Goal: Information Seeking & Learning: Learn about a topic

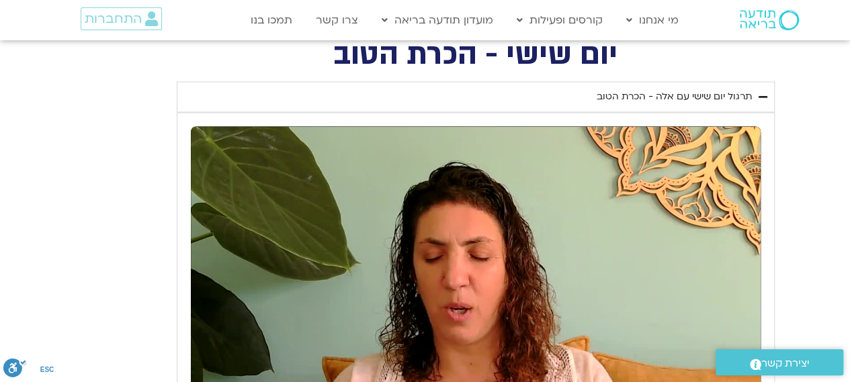
scroll to position [1142, 0]
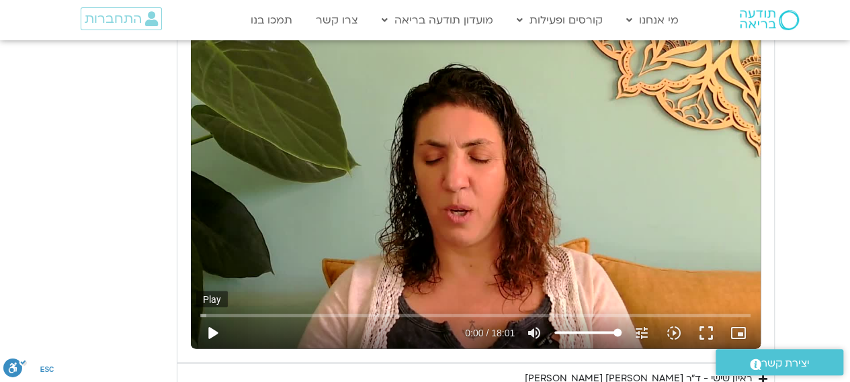
click at [211, 334] on button "play_arrow" at bounding box center [212, 332] width 32 height 32
type input "1.585225"
type input "42.6017992424242"
type input "1.695782"
type input "42.6017992424242"
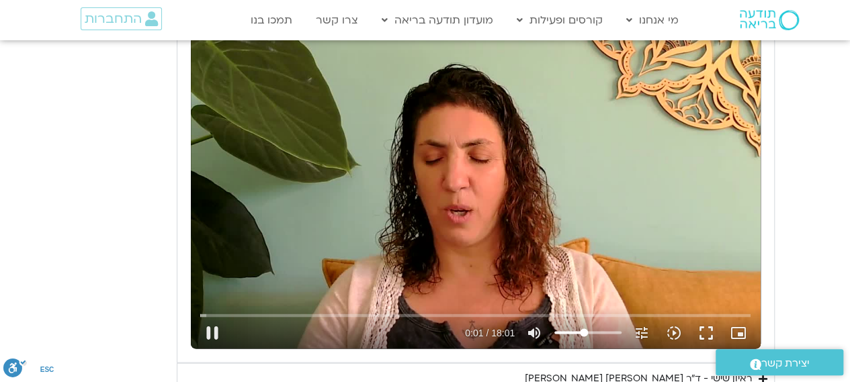
click at [583, 333] on input "Volume" at bounding box center [587, 333] width 67 height 8
click at [210, 339] on button "pause" at bounding box center [212, 332] width 32 height 32
click at [210, 335] on button "play_arrow" at bounding box center [212, 332] width 32 height 32
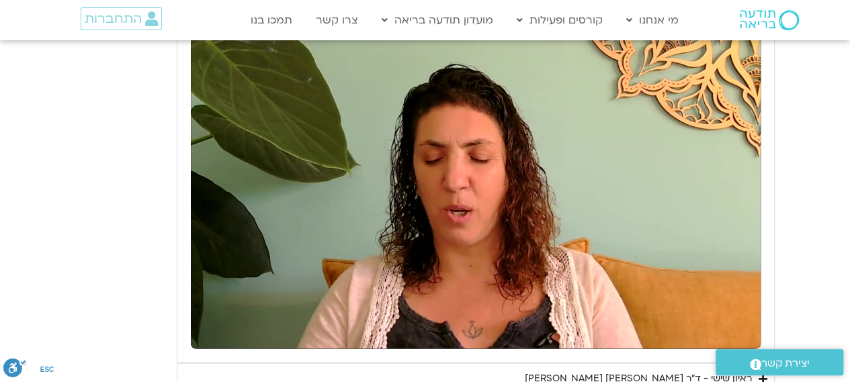
click at [79, 227] on div "יום שישי - הכרת הטוב תרגול יום שישי עם אלה - הכרת הטוב נא להזין כתובת אימייל כד…" at bounding box center [425, 184] width 699 height 482
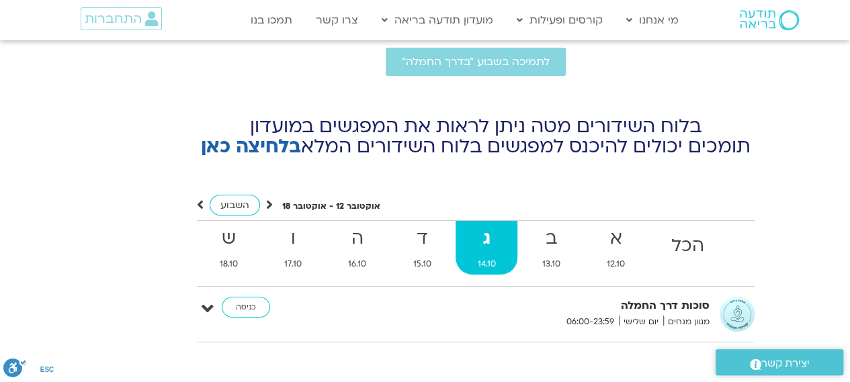
scroll to position [4905, 0]
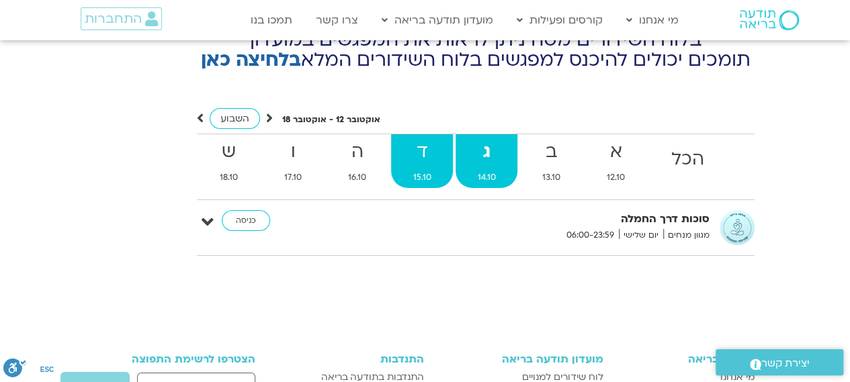
click at [425, 171] on span "15.10" at bounding box center [422, 178] width 62 height 14
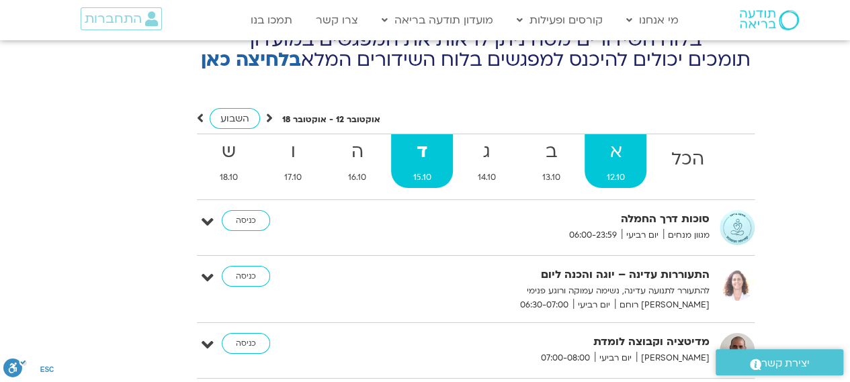
click at [633, 137] on strong "א" at bounding box center [616, 152] width 62 height 30
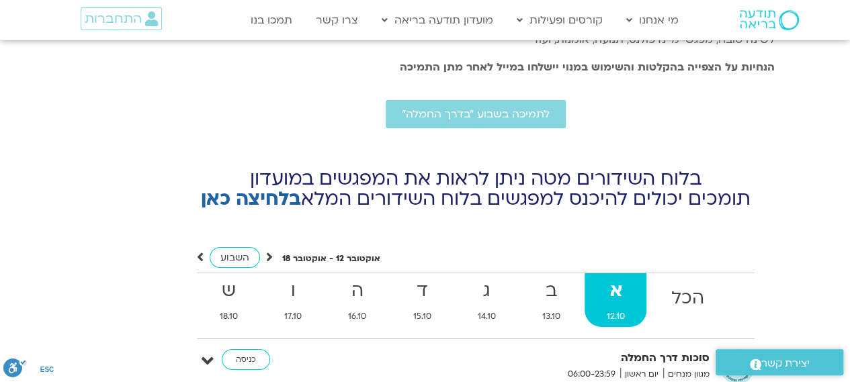
scroll to position [4838, 0]
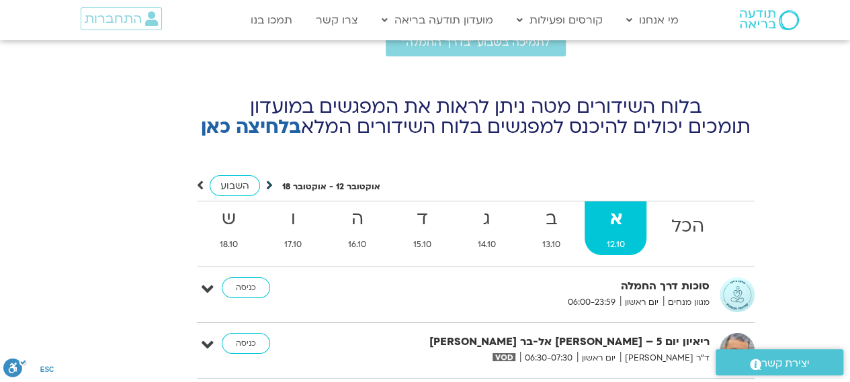
click at [270, 179] on icon at bounding box center [269, 185] width 7 height 13
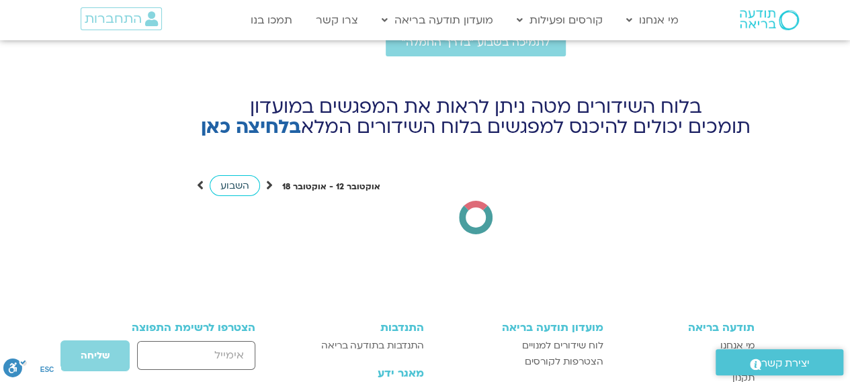
click at [250, 175] on link "השבוע" at bounding box center [235, 185] width 50 height 21
click at [266, 179] on icon at bounding box center [269, 185] width 7 height 13
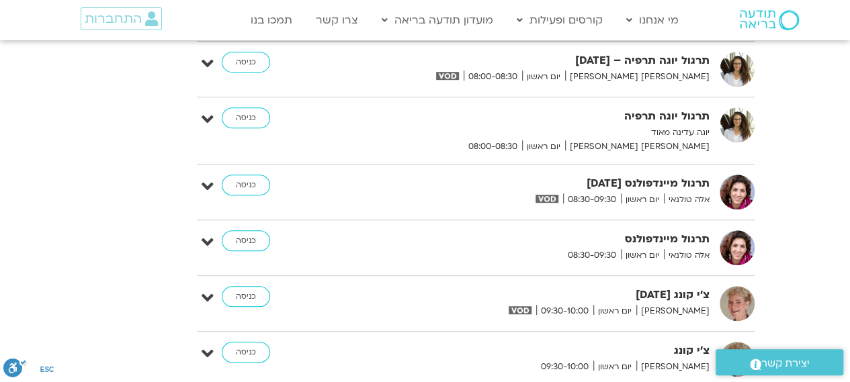
scroll to position [5443, 0]
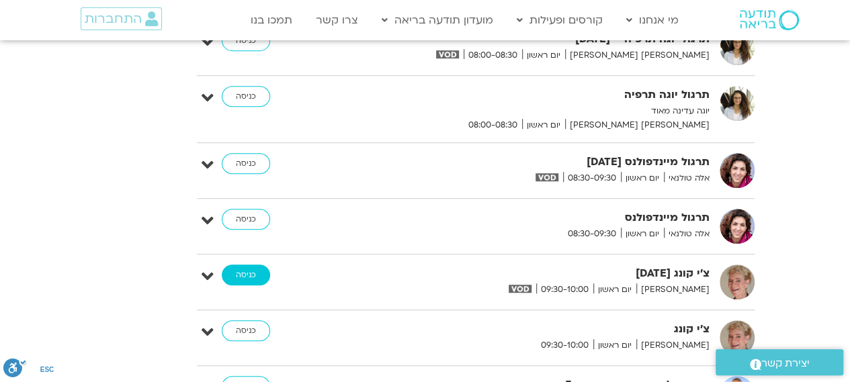
click at [239, 265] on link "כניסה" at bounding box center [246, 276] width 48 height 22
type input "1081.16"
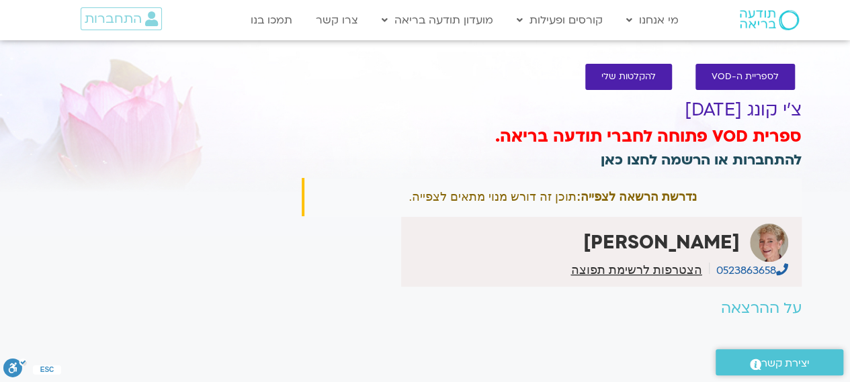
click at [710, 164] on link "להתחברות או הרשמה לחצו כאן" at bounding box center [701, 160] width 201 height 19
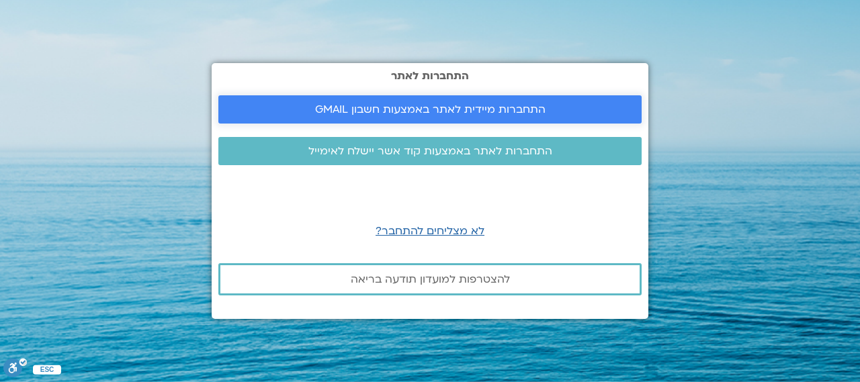
click at [441, 103] on span "התחברות מיידית לאתר באמצעות חשבון GMAIL" at bounding box center [430, 109] width 230 height 12
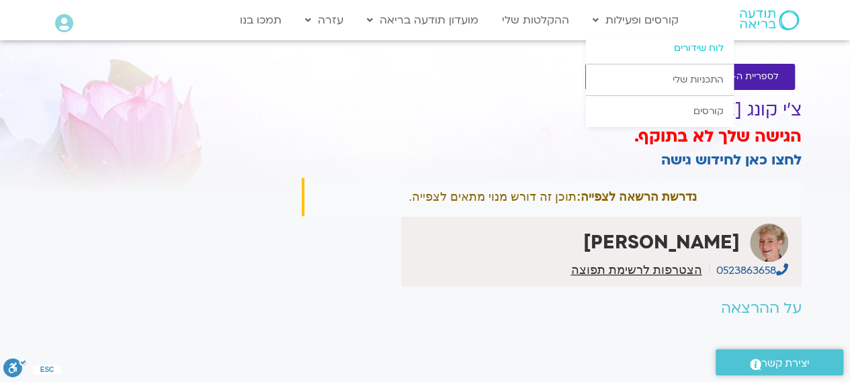
click at [609, 38] on link "לוח שידורים" at bounding box center [660, 48] width 148 height 31
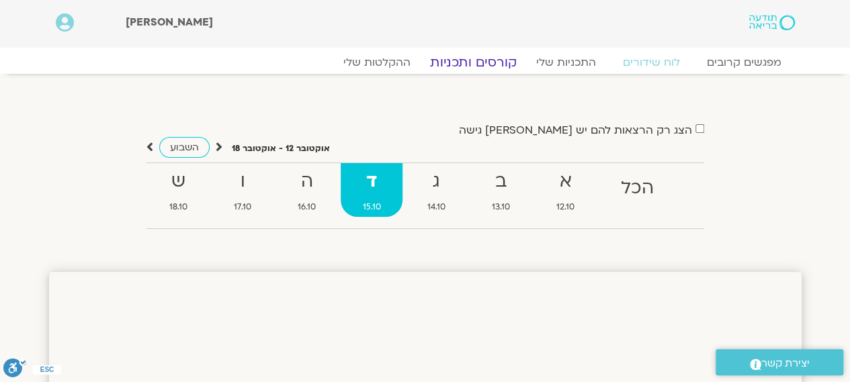
click at [451, 68] on link "קורסים ותכניות" at bounding box center [473, 62] width 118 height 16
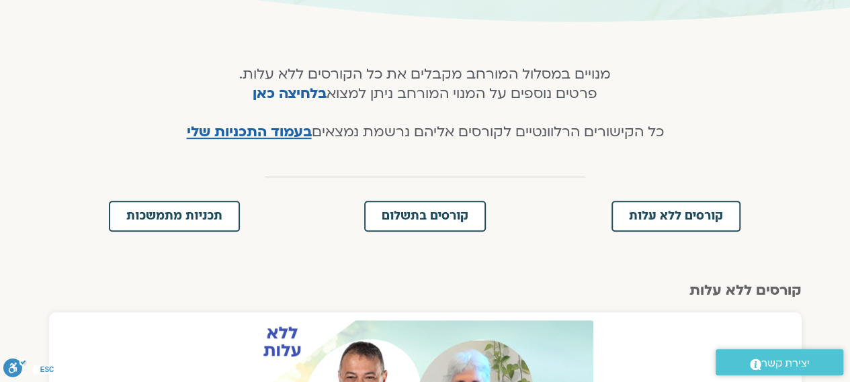
scroll to position [269, 0]
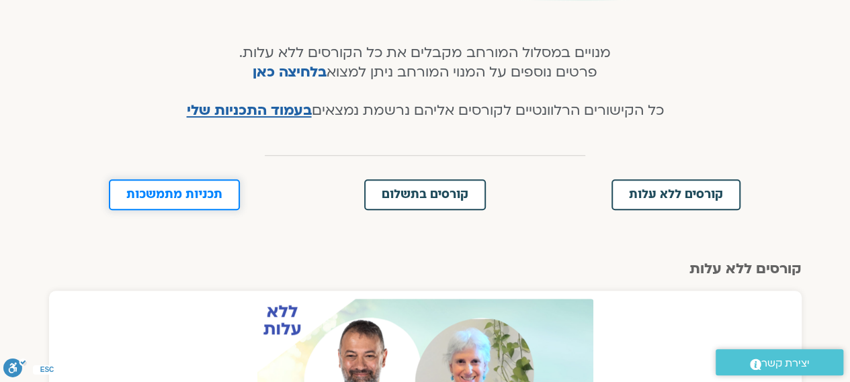
click at [196, 204] on link "תכניות מתמשכות" at bounding box center [174, 194] width 131 height 31
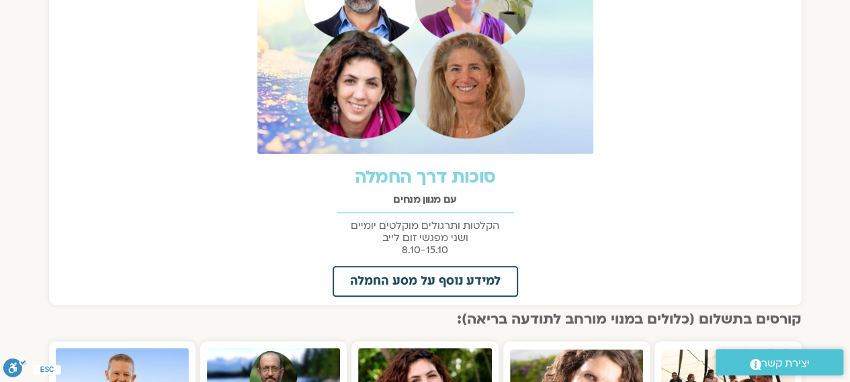
scroll to position [646, 0]
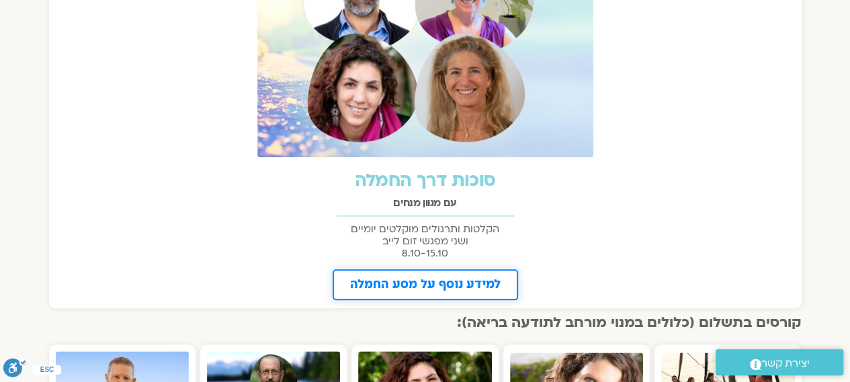
click at [451, 285] on span "למידע נוסף על מסע החמלה" at bounding box center [425, 285] width 151 height 12
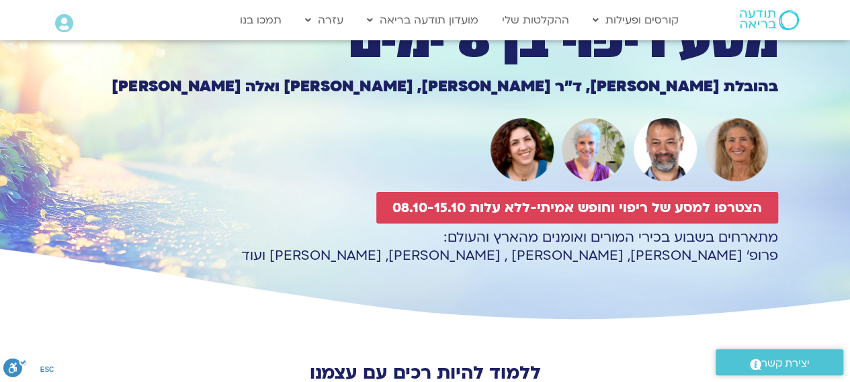
scroll to position [202, 0]
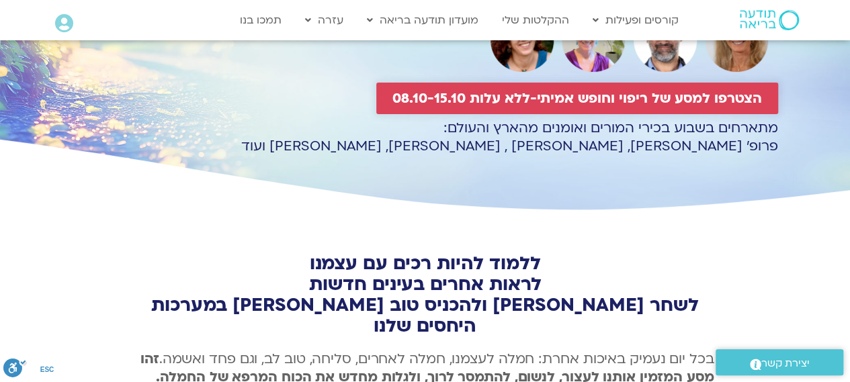
click at [483, 93] on span "הצטרפו למסע של ריפוי וחופש אמיתי-ללא עלות 08.10-15.10" at bounding box center [577, 98] width 370 height 15
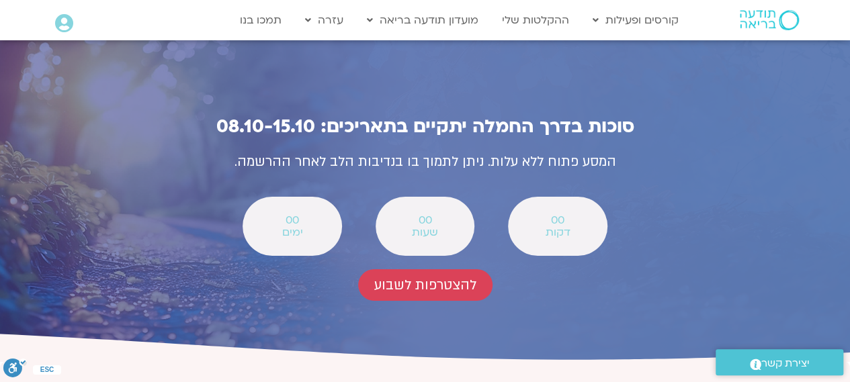
scroll to position [4745, 0]
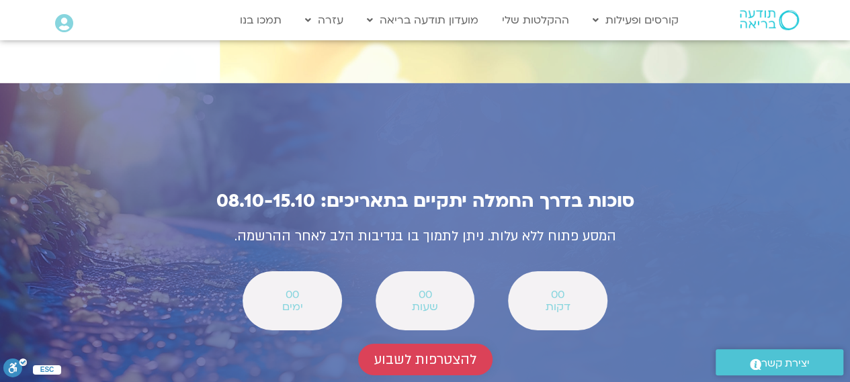
click at [418, 352] on span "להצטרפות לשבוע" at bounding box center [425, 359] width 102 height 15
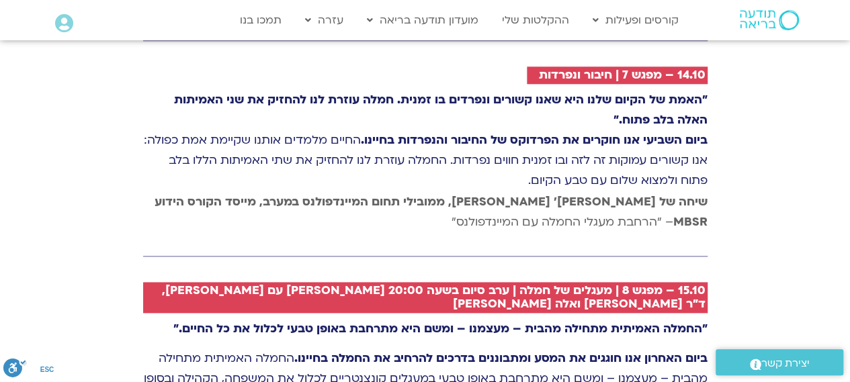
scroll to position [3446, 0]
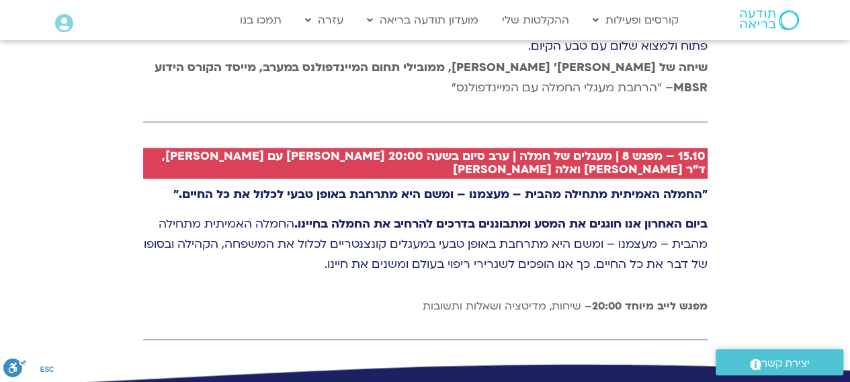
click at [634, 299] on b "מפגש לייב מיוחד 20:00" at bounding box center [650, 306] width 116 height 15
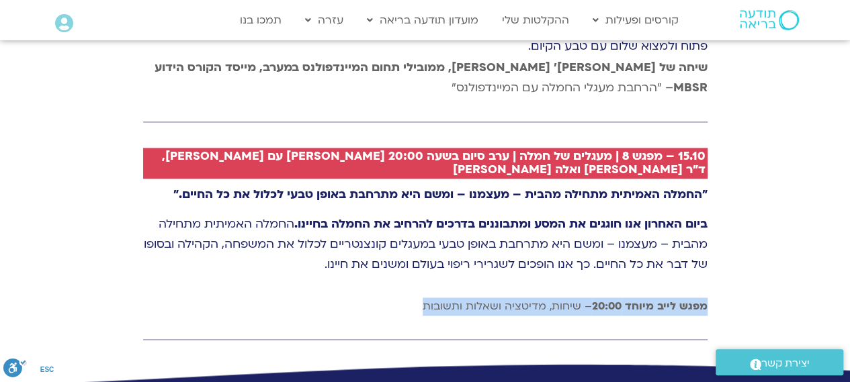
click at [634, 299] on b "מפגש לייב מיוחד 20:00" at bounding box center [650, 306] width 116 height 15
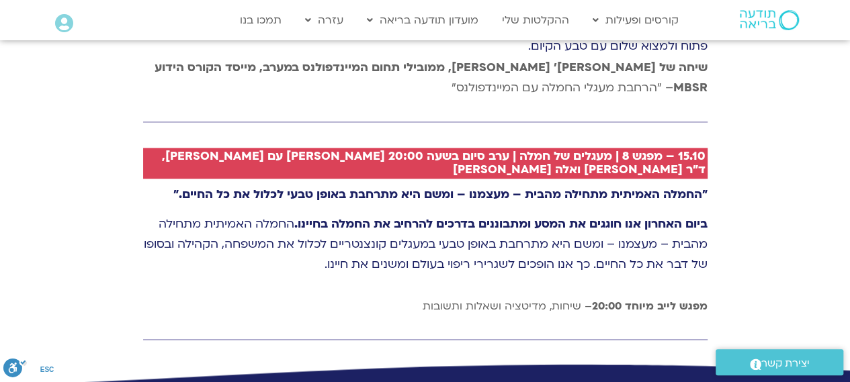
click at [633, 150] on h2 "15.10 – מפגש 8 | מעגלים של חמלה | ערב סיום בשעה 20:00 לייב עם טארה בראך, ד״ר סט…" at bounding box center [430, 163] width 550 height 27
click at [640, 150] on h2 "15.10 – מפגש 8 | מעגלים של חמלה | ערב סיום בשעה 20:00 [PERSON_NAME] עם [PERSON_…" at bounding box center [430, 163] width 550 height 27
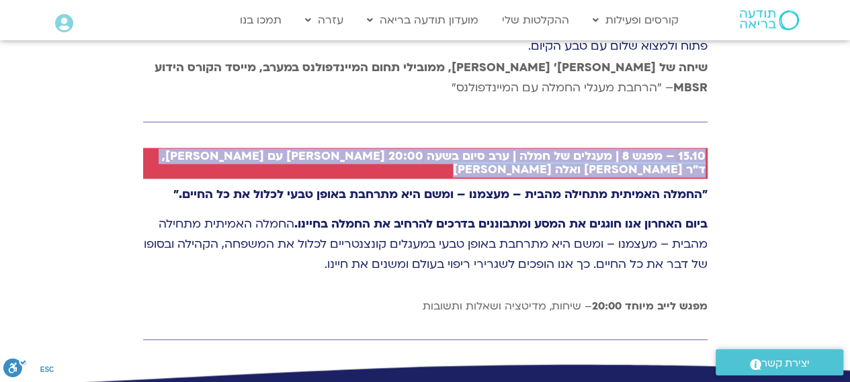
click at [640, 150] on h2 "15.10 – מפגש 8 | מעגלים של חמלה | ערב סיום בשעה 20:00 [PERSON_NAME] עם [PERSON_…" at bounding box center [430, 163] width 550 height 27
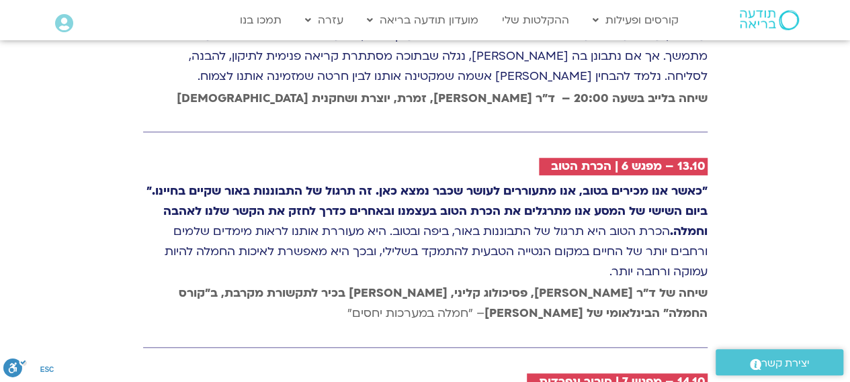
scroll to position [2841, 0]
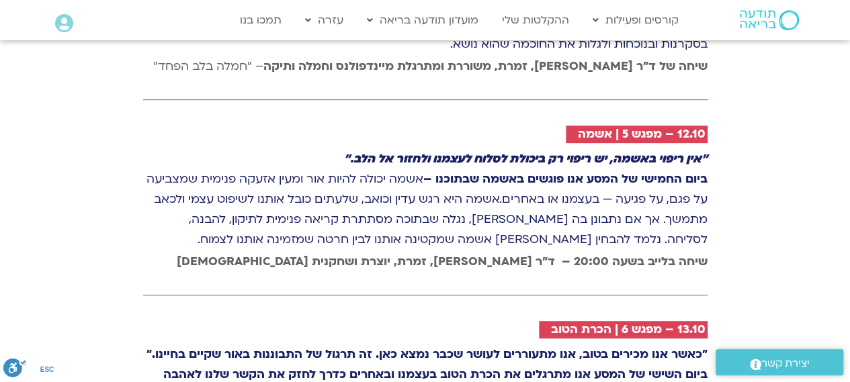
click at [664, 347] on strong ""כאשר אנו מכירים בטוב, אנו מתעוררים לעושר שכבר נמצא כאן. זה תרגול של התבוננות ב…" at bounding box center [426, 354] width 561 height 15
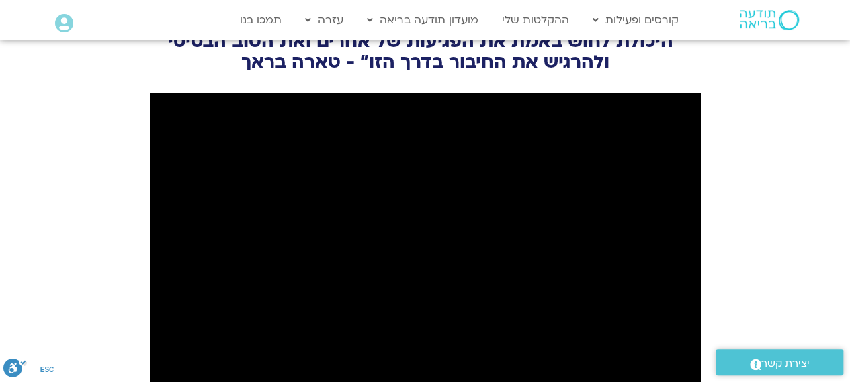
scroll to position [1766, 0]
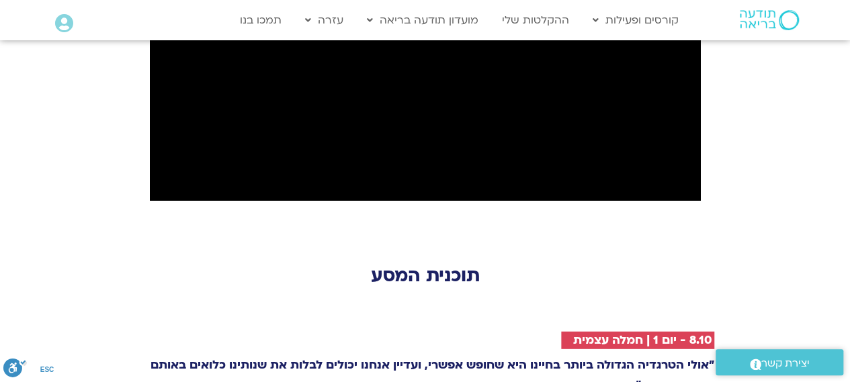
click at [640, 334] on h2 "8.10 - יום 1 | חמלה עצמית" at bounding box center [642, 340] width 139 height 13
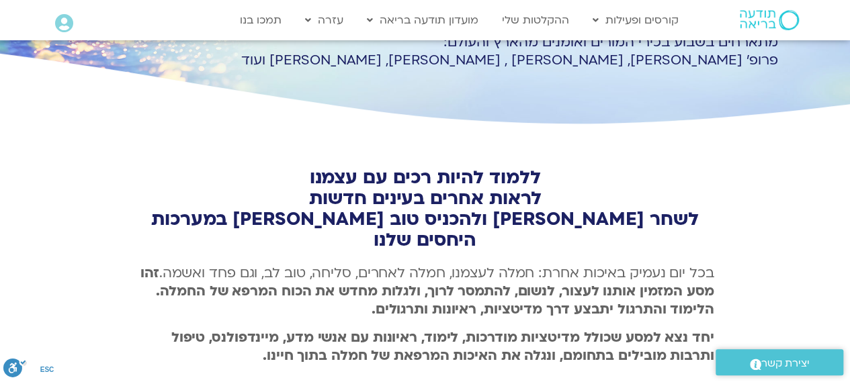
scroll to position [0, 0]
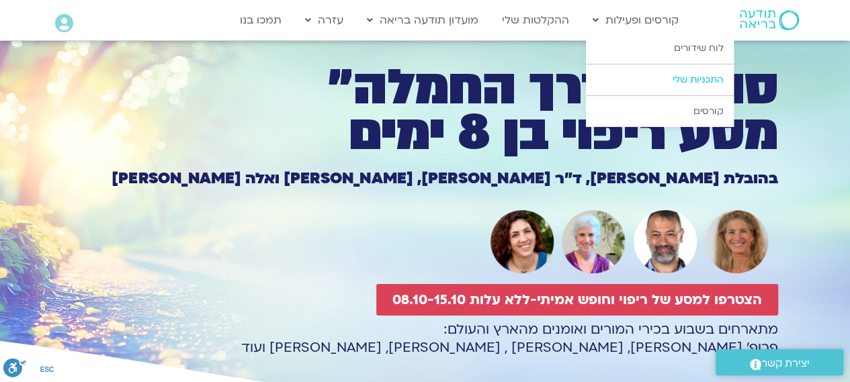
click at [645, 71] on link "התכניות שלי" at bounding box center [660, 80] width 148 height 31
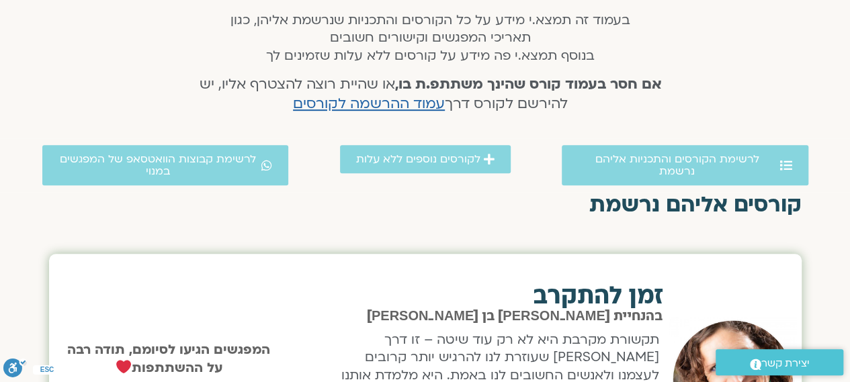
scroll to position [269, 0]
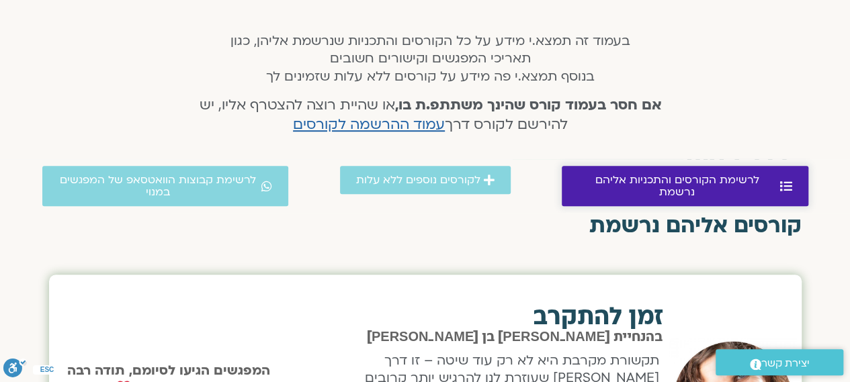
click at [630, 179] on span "לרשימת הקורסים והתכניות אליהם נרשמת" at bounding box center [677, 186] width 199 height 24
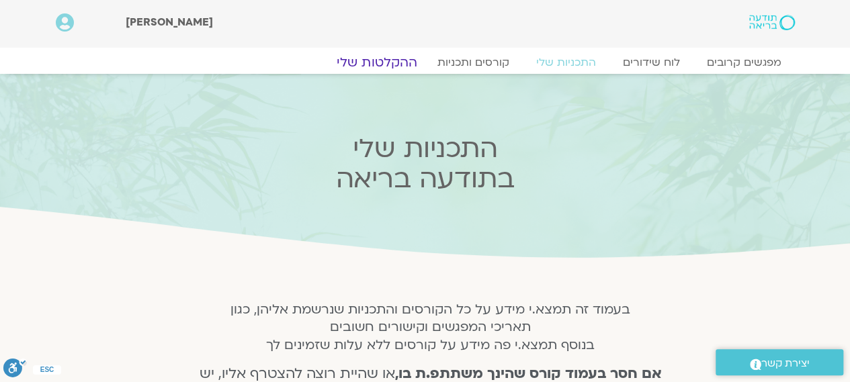
click at [394, 61] on link "ההקלטות שלי" at bounding box center [377, 62] width 113 height 16
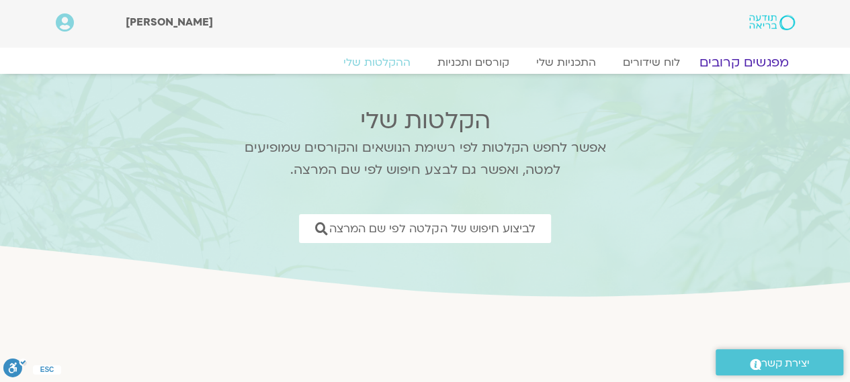
click at [747, 61] on link "מפגשים קרובים" at bounding box center [744, 62] width 122 height 16
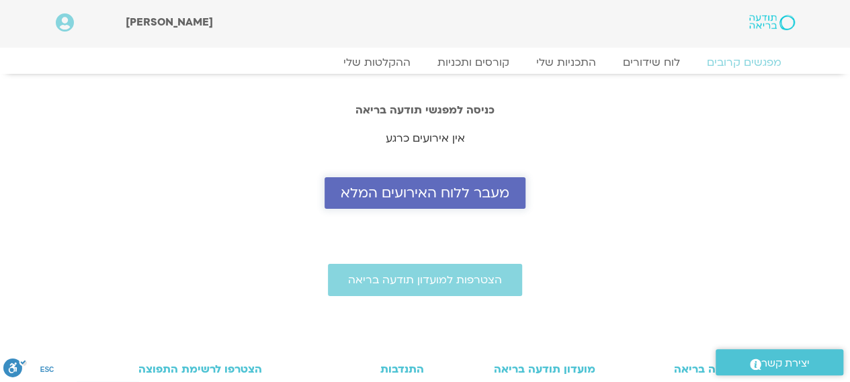
click at [476, 182] on link "מעבר ללוח האירועים המלא" at bounding box center [425, 193] width 201 height 32
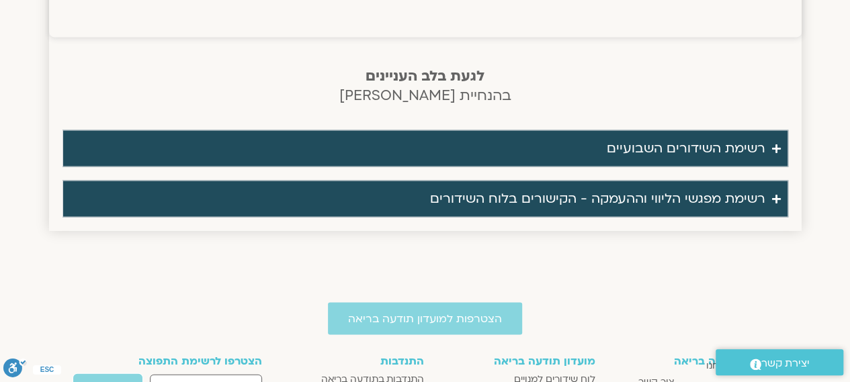
scroll to position [1252, 0]
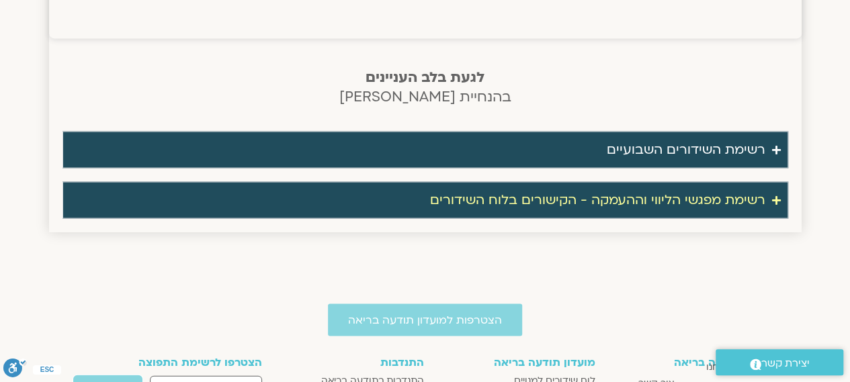
click at [552, 196] on div "רשימת מפגשי הליווי וההעמקה - הקישורים בלוח השידורים" at bounding box center [597, 200] width 335 height 22
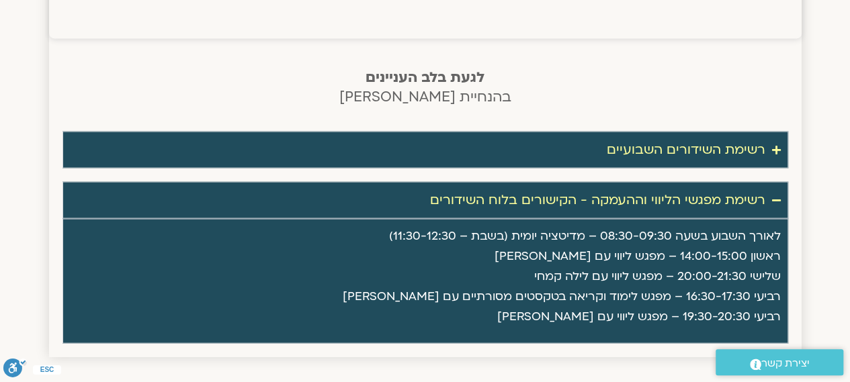
click at [626, 145] on div "רשימת השידורים השבועיים" at bounding box center [686, 149] width 159 height 22
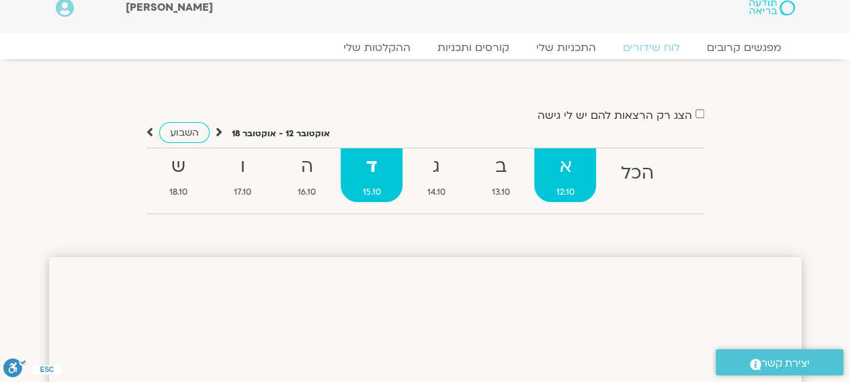
scroll to position [0, 0]
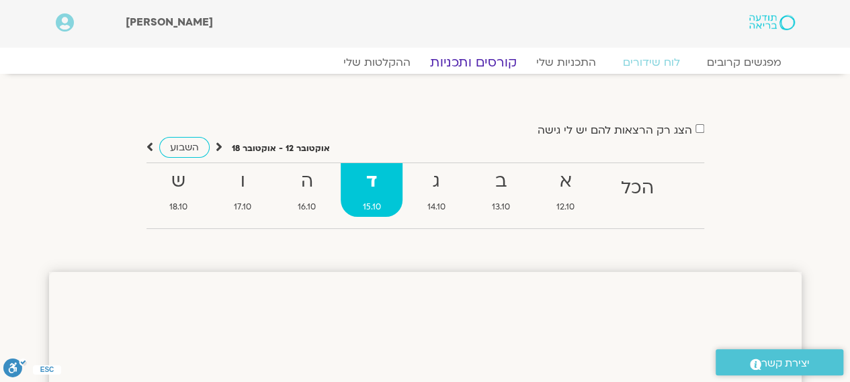
click at [462, 64] on link "קורסים ותכניות" at bounding box center [473, 62] width 118 height 16
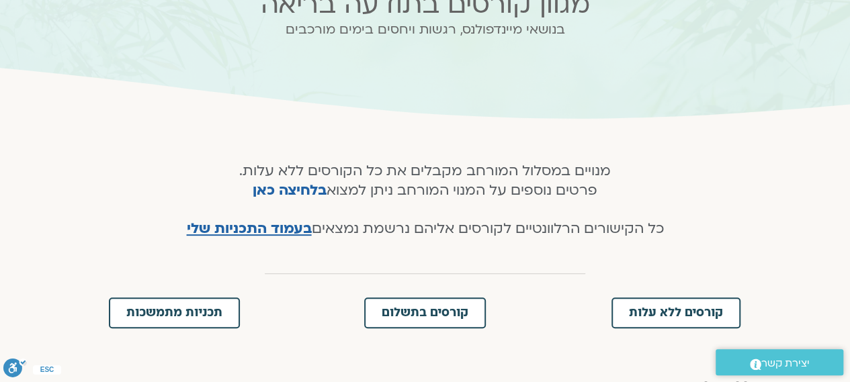
scroll to position [202, 0]
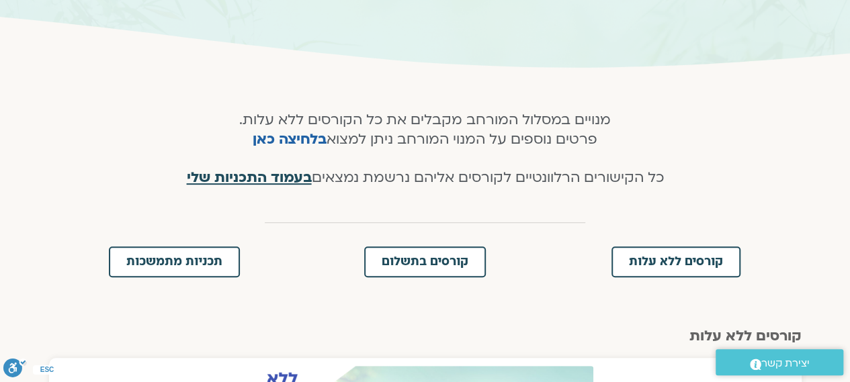
click at [231, 173] on span "בעמוד התכניות שלי" at bounding box center [249, 177] width 125 height 19
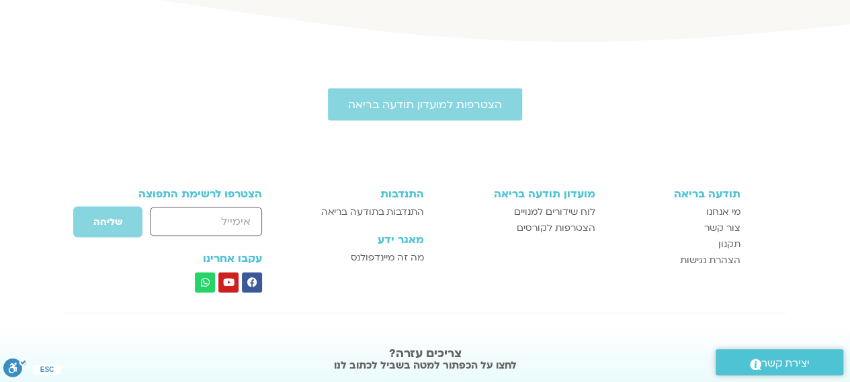
scroll to position [1344, 0]
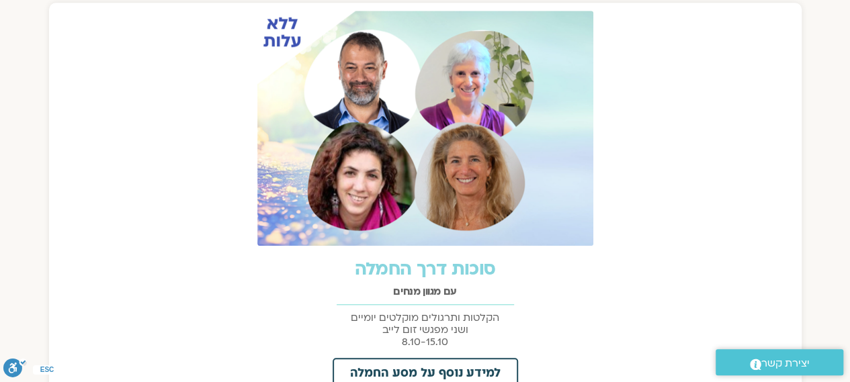
scroll to position [672, 0]
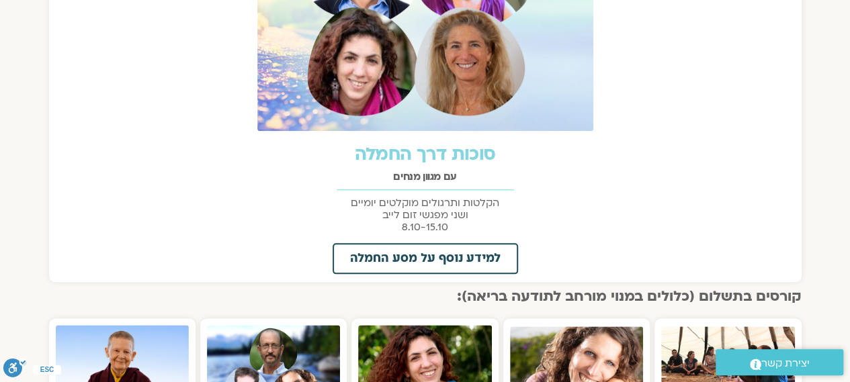
click at [454, 152] on link "סוכות דרך החמלה" at bounding box center [424, 154] width 141 height 24
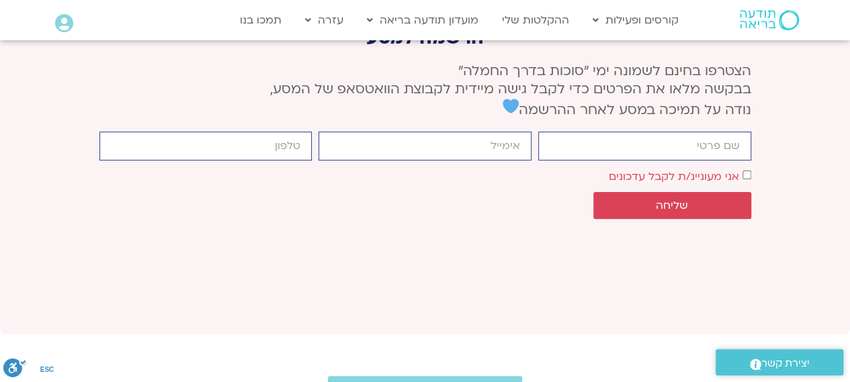
scroll to position [5308, 0]
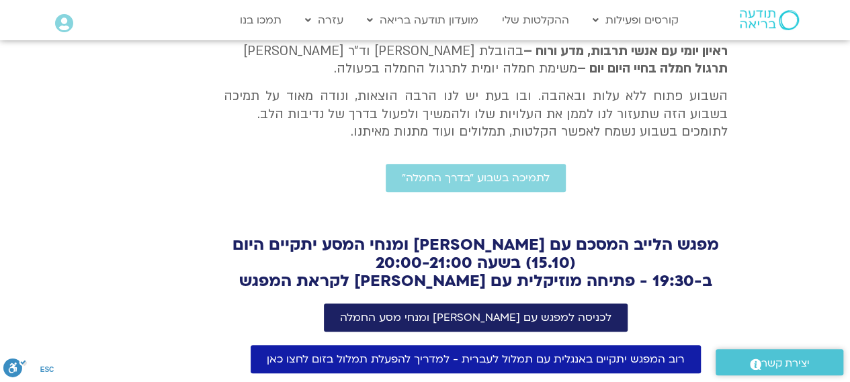
scroll to position [439, 0]
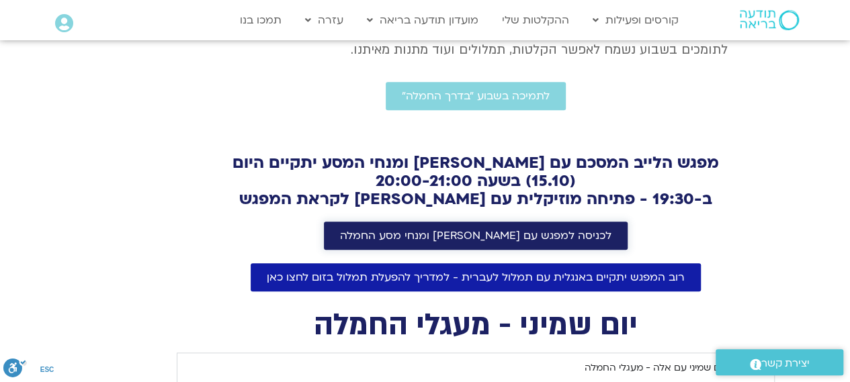
click at [531, 236] on span "לכניסה למפגש עם [PERSON_NAME] ומנחי מסע החמלה" at bounding box center [475, 236] width 271 height 12
